Goal: Transaction & Acquisition: Download file/media

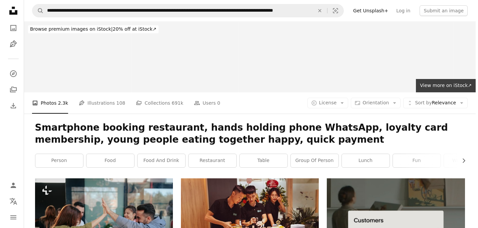
scroll to position [167, 0]
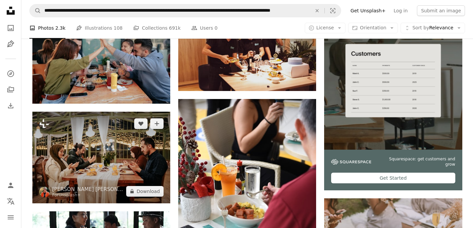
click at [138, 147] on img at bounding box center [101, 158] width 138 height 92
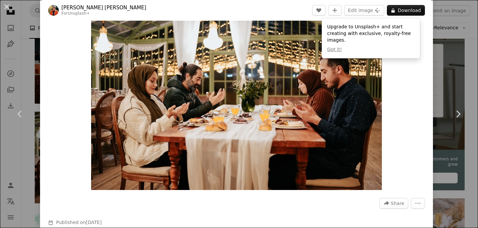
scroll to position [33, 0]
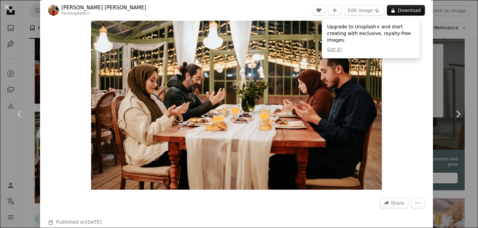
click at [391, 121] on div "Zoom in" at bounding box center [236, 93] width 393 height 201
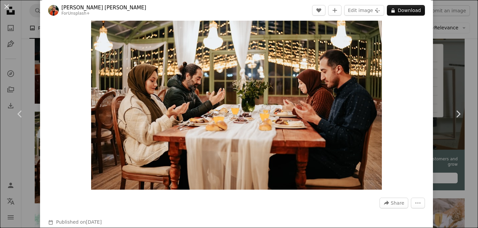
click at [445, 151] on div "An X shape Chevron left Chevron right [PERSON_NAME] [PERSON_NAME] For Unsplash+…" at bounding box center [239, 114] width 478 height 228
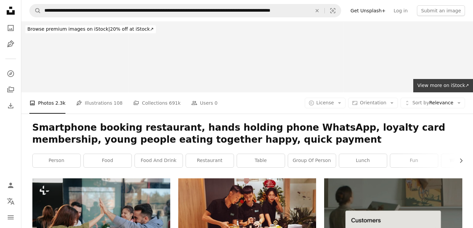
scroll to position [67, 0]
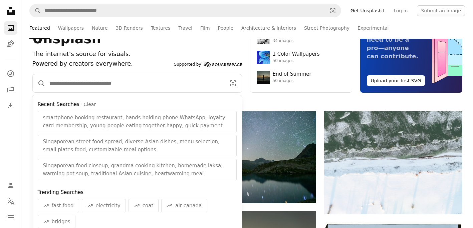
click at [115, 81] on input "Find visuals sitewide" at bounding box center [134, 83] width 179 height 18
paste input "**********"
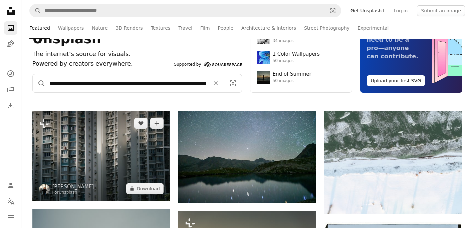
scroll to position [0, 141]
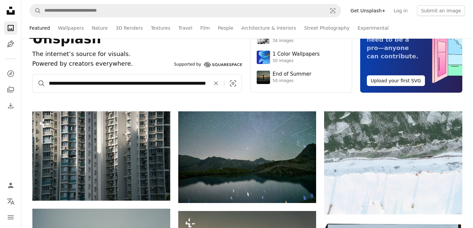
type input "**********"
click at [33, 74] on button "A magnifying glass" at bounding box center [39, 83] width 13 height 18
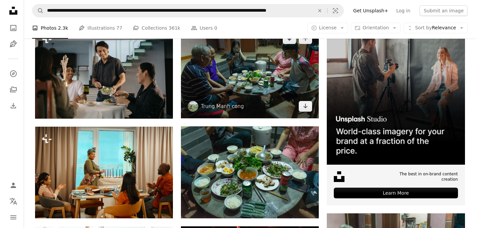
scroll to position [134, 0]
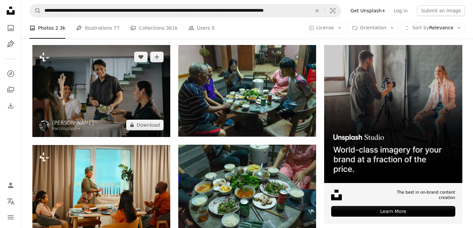
click at [147, 101] on img at bounding box center [101, 91] width 138 height 92
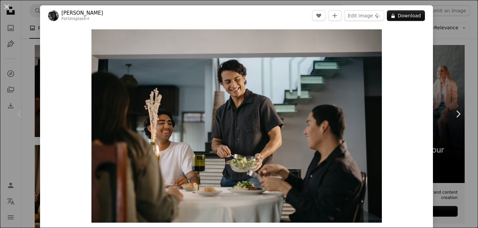
click at [455, 35] on div "An X shape Chevron left Chevron right [PERSON_NAME] For Unsplash+ A heart A plu…" at bounding box center [239, 114] width 478 height 228
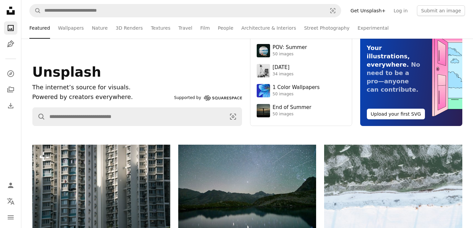
scroll to position [67, 0]
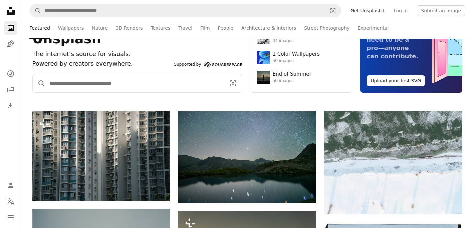
click at [135, 82] on input "Find visuals sitewide" at bounding box center [134, 83] width 179 height 18
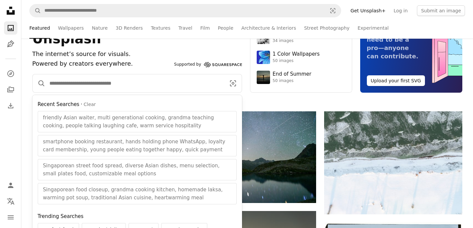
paste input "**********"
type input "**********"
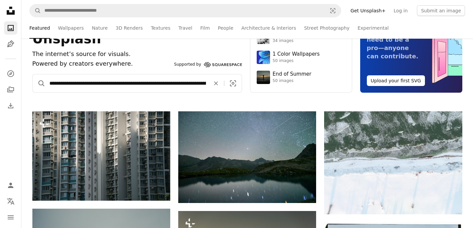
scroll to position [0, 152]
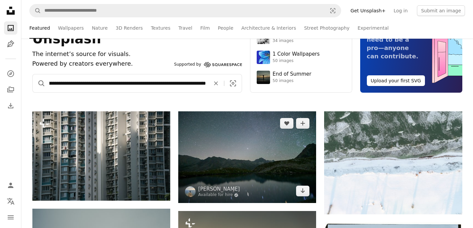
click button "A magnifying glass" at bounding box center [39, 83] width 13 height 18
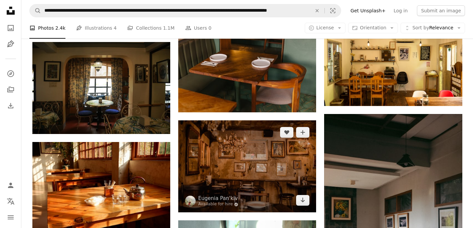
scroll to position [367, 0]
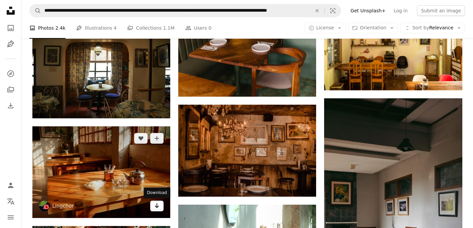
click at [159, 209] on icon "Arrow pointing down" at bounding box center [156, 206] width 5 height 8
